Goal: Task Accomplishment & Management: Complete application form

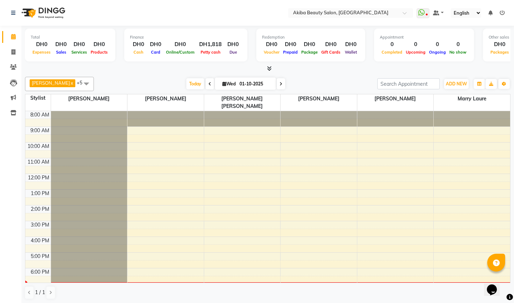
scroll to position [41, 0]
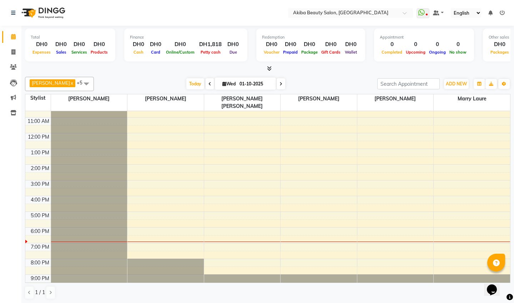
click at [277, 80] on span at bounding box center [281, 83] width 9 height 11
type input "02-10-2025"
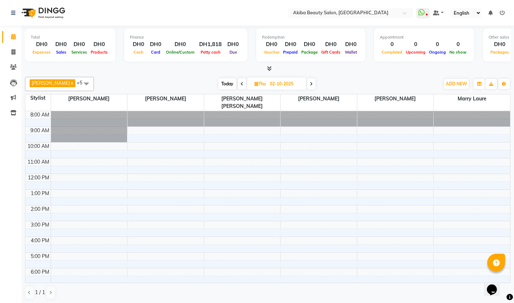
scroll to position [0, 0]
click at [460, 84] on span "ADD NEW" at bounding box center [456, 83] width 21 height 5
click at [491, 96] on button "Add Appointment" at bounding box center [497, 96] width 56 height 9
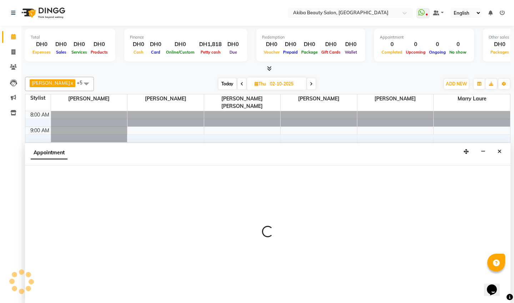
scroll to position [0, 0]
select select "540"
select select "tentative"
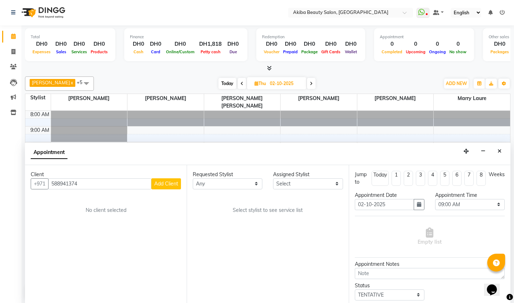
type input "588941374"
click at [167, 181] on span "Add Client" at bounding box center [166, 183] width 24 height 6
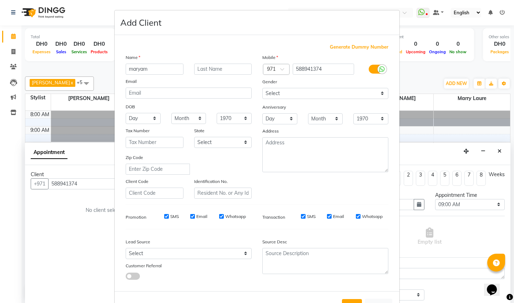
type input "maryam"
click at [198, 54] on div "Name" at bounding box center [188, 59] width 137 height 10
select select "[DEMOGRAPHIC_DATA]"
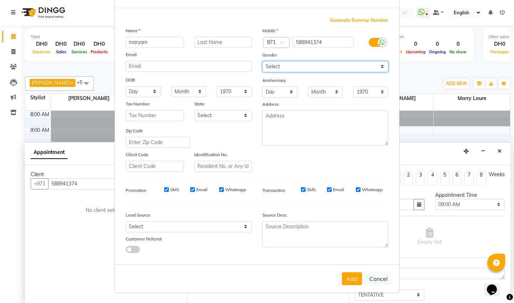
scroll to position [26, 0]
click at [355, 277] on button "Add" at bounding box center [352, 278] width 20 height 13
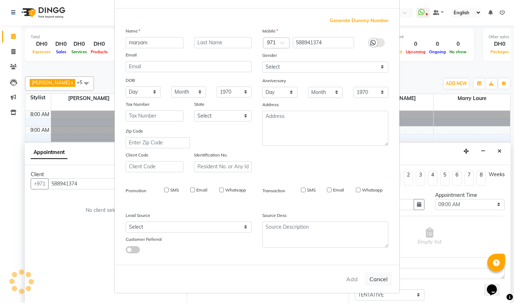
type input "58*****74"
select select
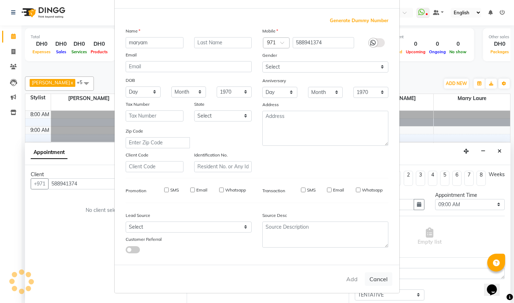
select select
checkbox input "false"
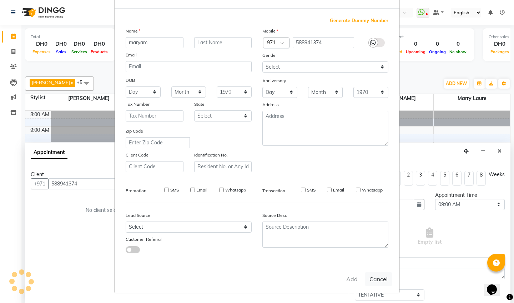
checkbox input "false"
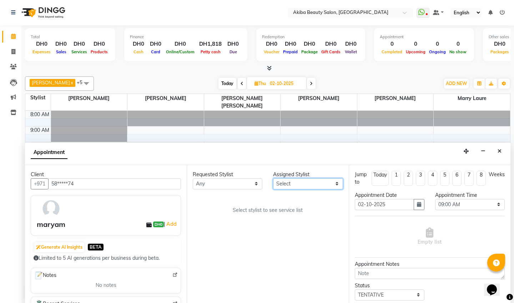
select select "57438"
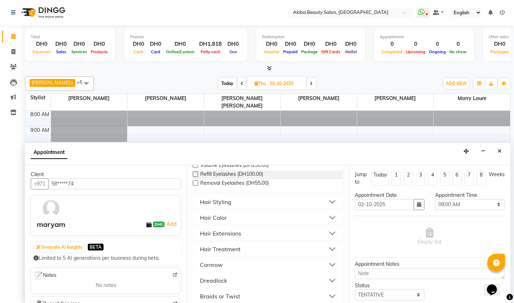
scroll to position [77, 0]
click at [232, 235] on div "Hair Extensions" at bounding box center [220, 233] width 41 height 9
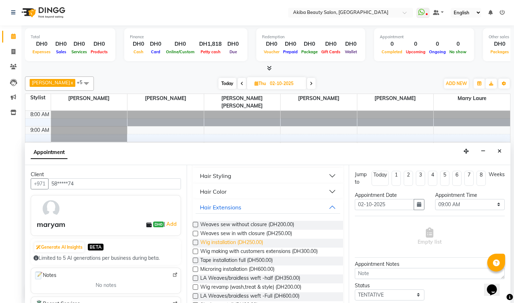
scroll to position [106, 0]
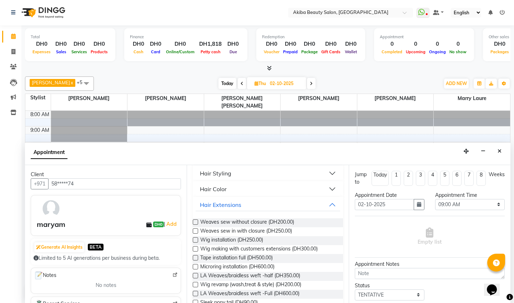
click at [196, 220] on label at bounding box center [195, 221] width 5 height 5
click at [196, 220] on input "checkbox" at bounding box center [195, 222] width 5 height 5
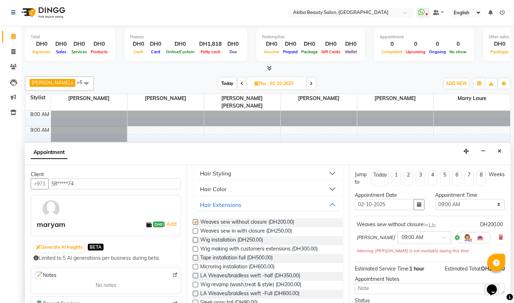
checkbox input "false"
click at [501, 237] on icon at bounding box center [501, 237] width 4 height 5
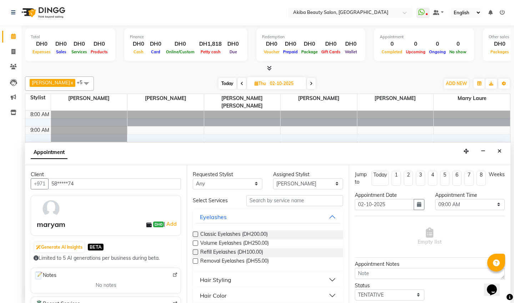
scroll to position [0, 0]
click at [307, 184] on select "Select [PERSON_NAME] [PERSON_NAME] [PERSON_NAME] Marry [PERSON_NAME] [PERSON_NA…" at bounding box center [308, 183] width 70 height 11
select select "75753"
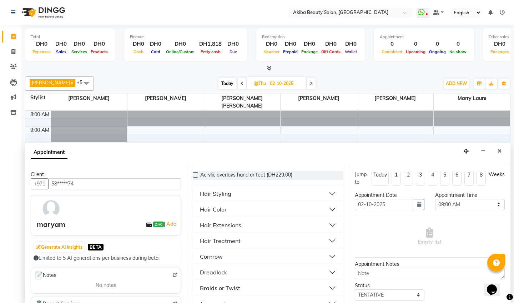
scroll to position [67, 0]
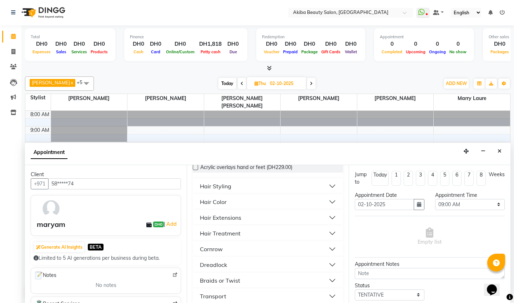
click at [244, 219] on button "Hair Extensions" at bounding box center [268, 217] width 144 height 13
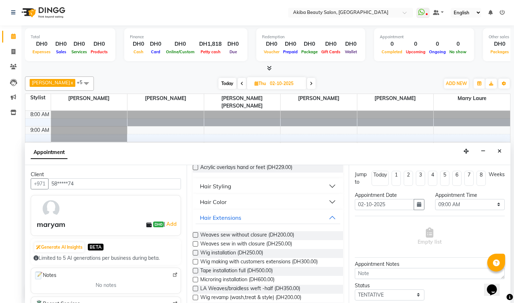
click at [196, 233] on label at bounding box center [195, 234] width 5 height 5
click at [196, 233] on input "checkbox" at bounding box center [195, 235] width 5 height 5
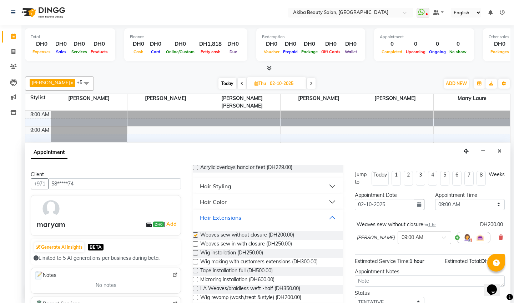
checkbox input "false"
click at [447, 201] on select "Select 09:00 AM 09:15 AM 09:30 AM 09:45 AM 10:00 AM 10:15 AM 10:30 AM 10:45 AM …" at bounding box center [470, 204] width 70 height 11
select select "900"
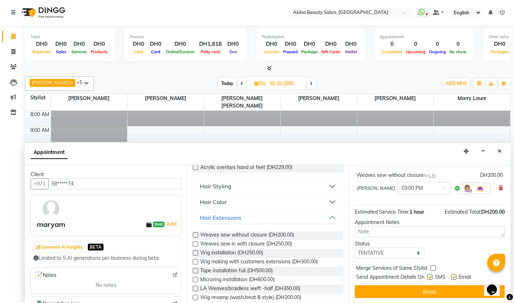
scroll to position [49, 0]
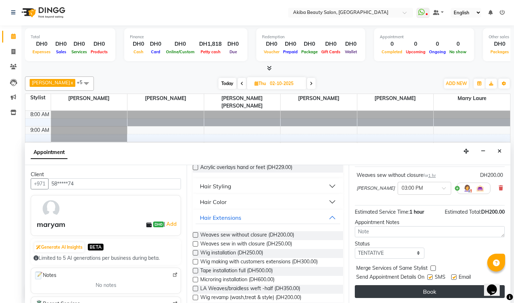
click at [435, 290] on button "Book" at bounding box center [430, 291] width 150 height 13
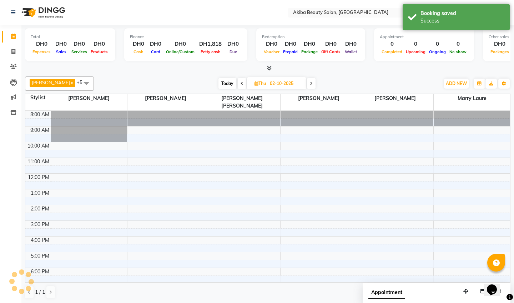
scroll to position [0, 0]
